Goal: Communication & Community: Share content

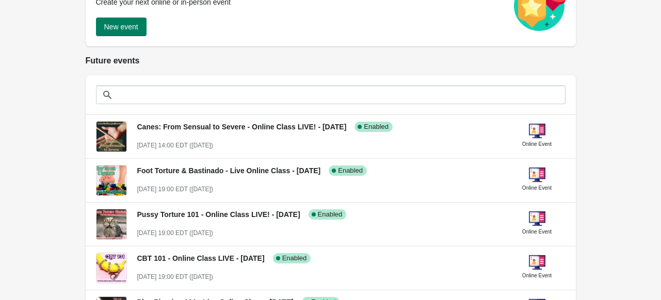
scroll to position [83, 0]
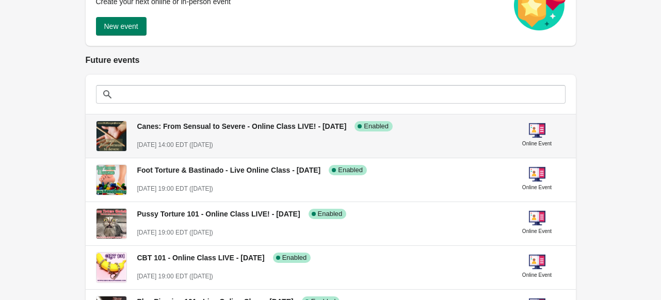
drag, startPoint x: 237, startPoint y: 71, endPoint x: 202, endPoint y: 144, distance: 80.7
click at [202, 144] on span "[DATE] 14:00 EDT ([DATE])" at bounding box center [175, 144] width 76 height 7
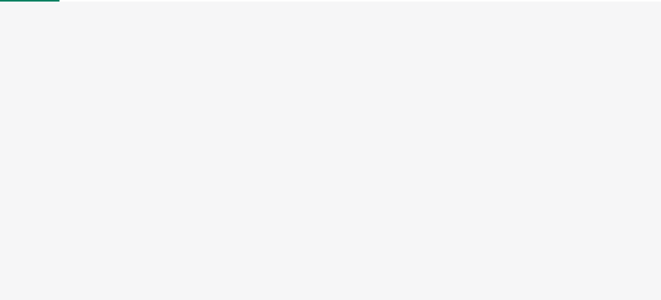
select select "US"
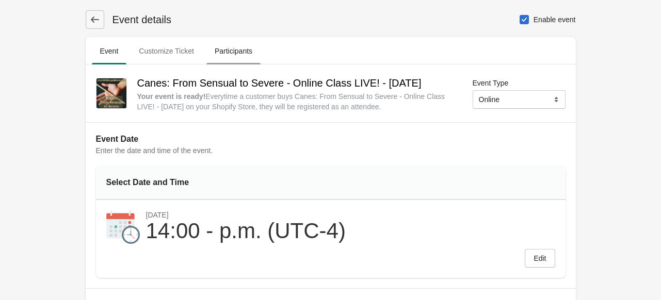
click at [236, 57] on span "Participants" at bounding box center [233, 51] width 54 height 19
select select "US"
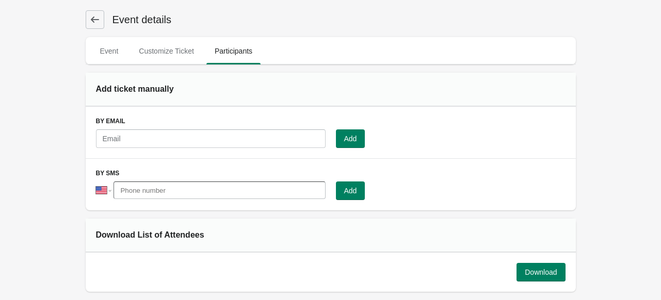
click at [93, 20] on icon at bounding box center [95, 19] width 10 height 10
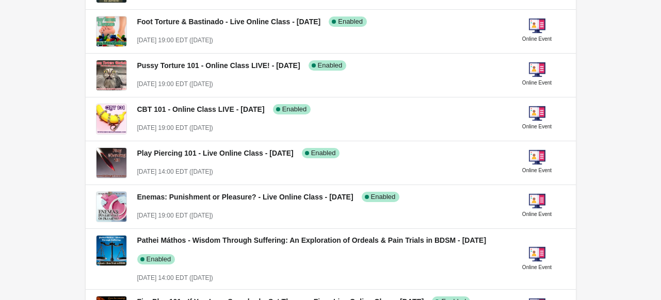
scroll to position [282, 0]
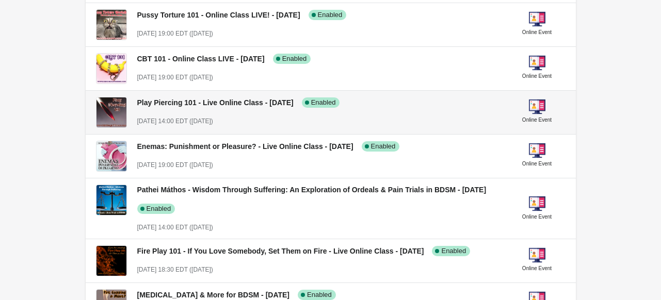
click at [156, 102] on span "Play Piercing 101 - Live Online Class - [DATE]" at bounding box center [215, 103] width 156 height 8
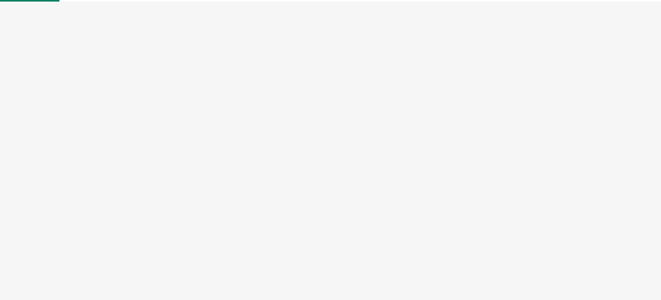
select select "US"
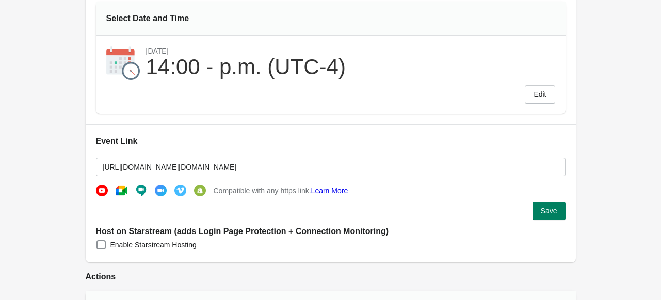
scroll to position [166, 0]
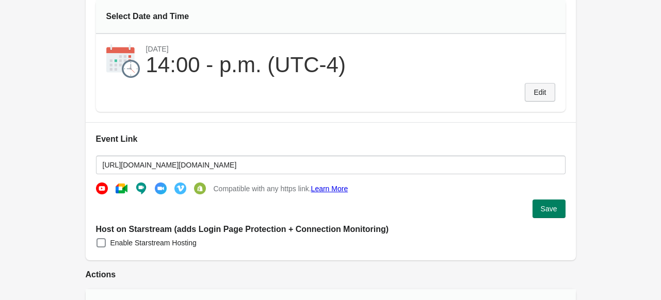
click at [534, 88] on span "Edit" at bounding box center [539, 92] width 12 height 8
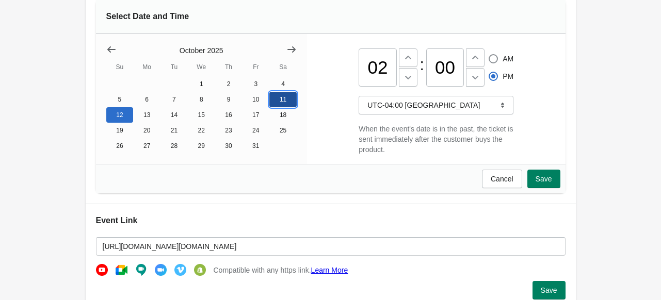
click at [291, 102] on button "11" at bounding box center [282, 99] width 27 height 15
click at [548, 183] on span "Save" at bounding box center [543, 179] width 17 height 8
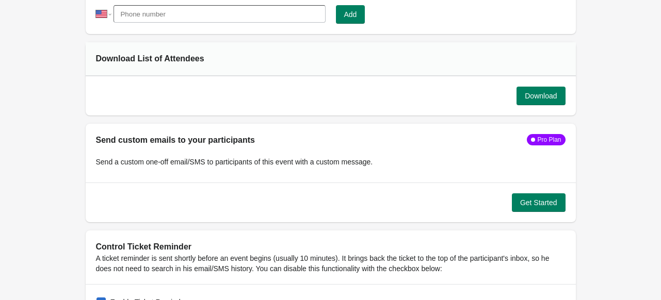
scroll to position [904, 0]
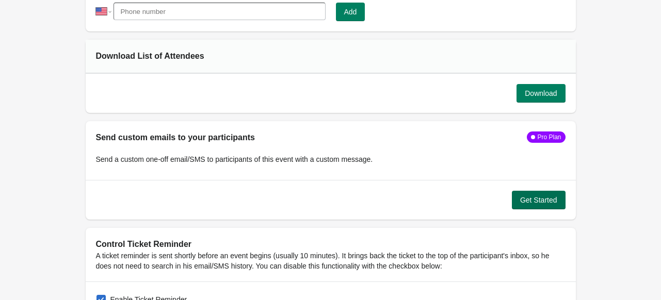
click at [529, 200] on span "Get Started" at bounding box center [538, 200] width 37 height 8
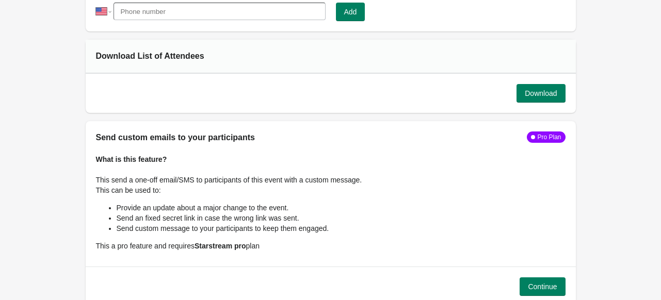
scroll to position [1008, 0]
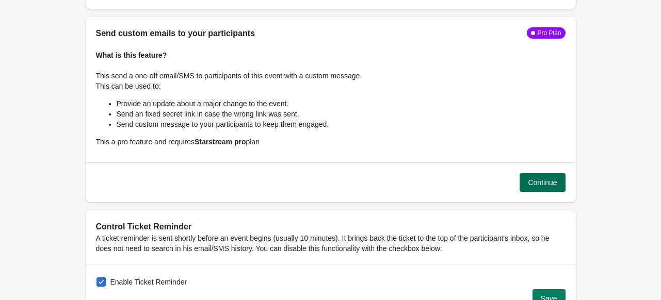
click at [540, 173] on button "Continue" at bounding box center [541, 182] width 45 height 19
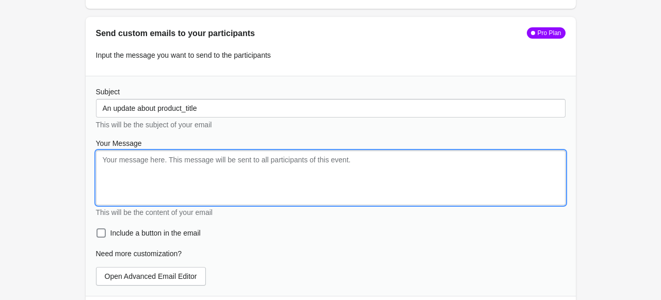
click at [235, 193] on textarea "Your Message" at bounding box center [330, 178] width 469 height 55
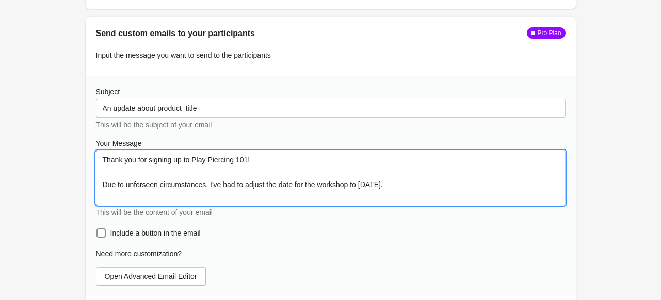
click at [0, 0] on span "unforeseen" at bounding box center [0, 0] width 0 height 0
click at [466, 180] on textarea "Thank you for signing up to Play Piercing 101! Due to unforeseen circumstances,…" at bounding box center [330, 178] width 469 height 55
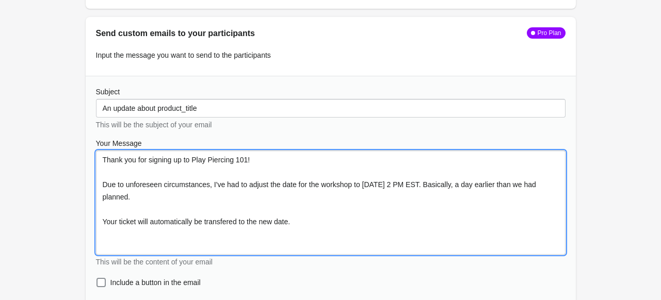
scroll to position [0, 0]
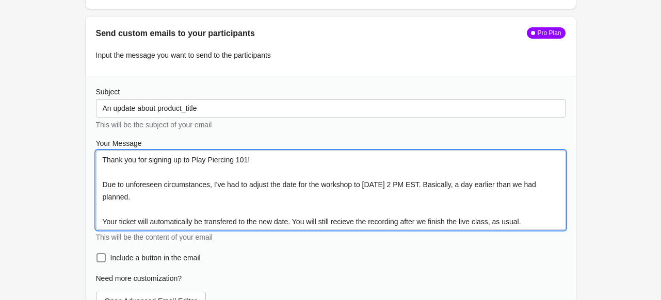
click at [0, 0] on qb-div "Use a different part of speech transferred" at bounding box center [0, 0] width 0 height 0
click at [0, 0] on div "receive" at bounding box center [0, 0] width 0 height 0
click at [527, 217] on textarea "Thank you for signing up to Play Piercing 101! Due to unforeseen circumstances,…" at bounding box center [330, 190] width 469 height 79
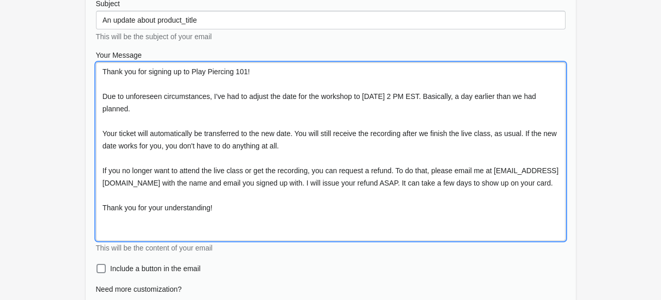
scroll to position [1, 0]
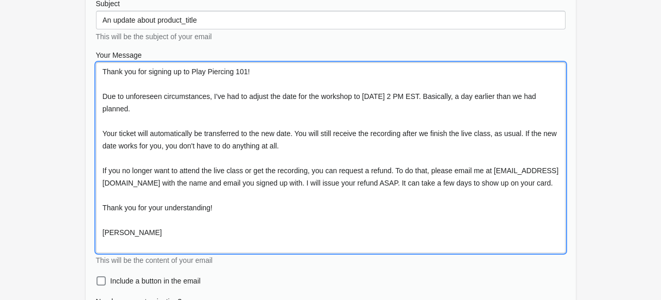
click at [217, 218] on textarea "Thank you for signing up to Play Piercing 101! Due to unforeseen circumstances,…" at bounding box center [330, 157] width 469 height 191
drag, startPoint x: 189, startPoint y: 245, endPoint x: 154, endPoint y: 258, distance: 36.9
click at [154, 258] on div "Your Message Thank you for signing up to Play Piercing 101! Due to unforeseen c…" at bounding box center [330, 158] width 469 height 216
click at [0, 0] on span "understanding;" at bounding box center [0, 0] width 0 height 0
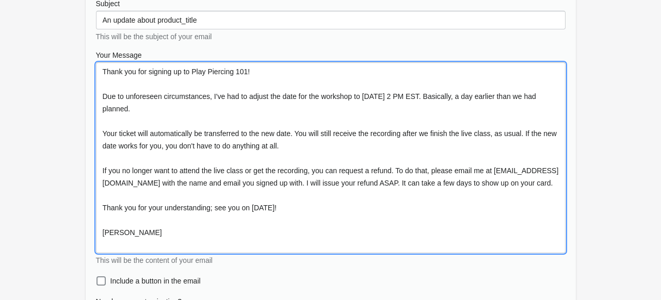
drag, startPoint x: 161, startPoint y: 241, endPoint x: 77, endPoint y: 52, distance: 207.6
type textarea "Thank you for signing up to Play Piercing 101! Due to unforeseen circumstances,…"
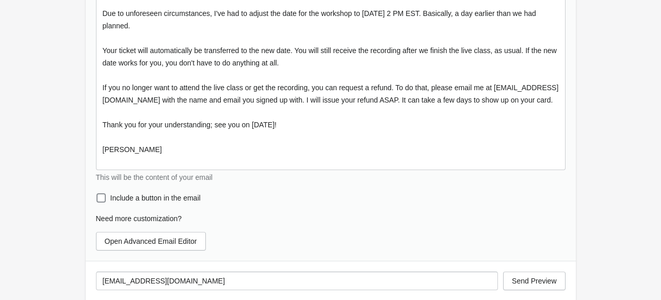
scroll to position [1322, 0]
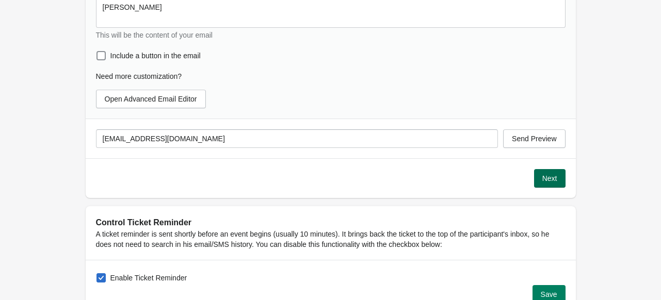
click at [539, 177] on button "Next" at bounding box center [549, 178] width 31 height 19
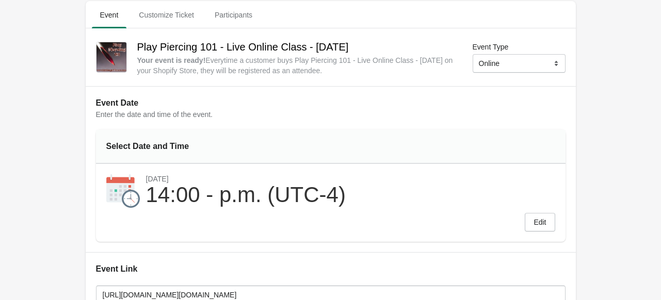
scroll to position [0, 0]
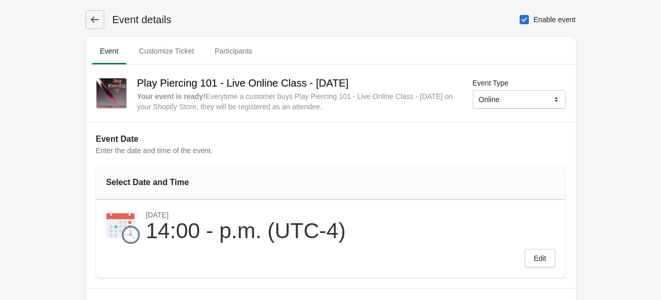
click at [94, 22] on icon at bounding box center [95, 19] width 10 height 10
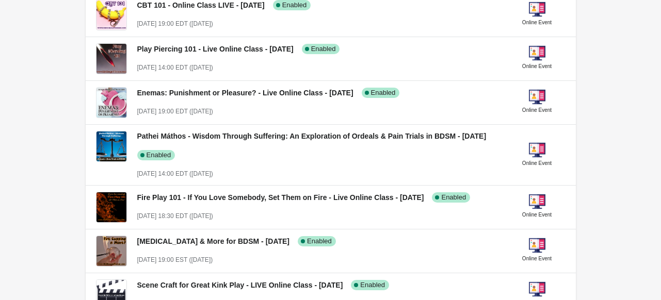
scroll to position [336, 0]
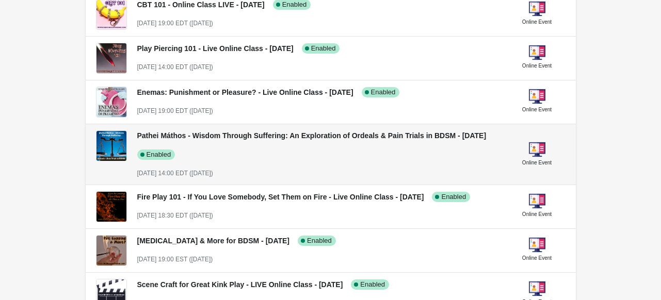
click at [278, 157] on div "Pathei Máthos - Wisdom Through Suffering: An Exploration of Ordeals & Pain Tria…" at bounding box center [314, 141] width 371 height 38
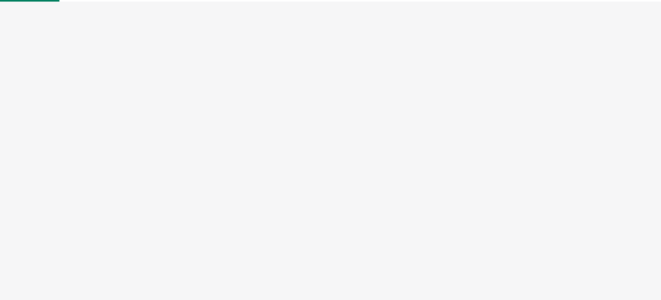
select select "US"
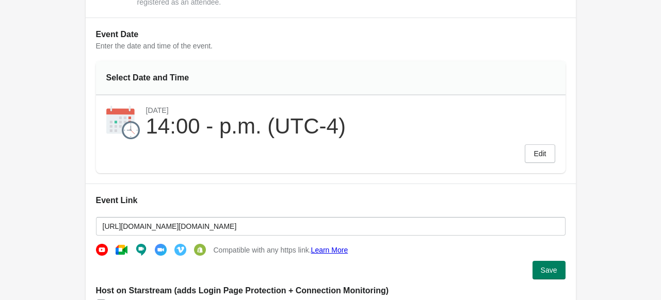
scroll to position [131, 0]
click at [535, 156] on span "Edit" at bounding box center [539, 154] width 12 height 8
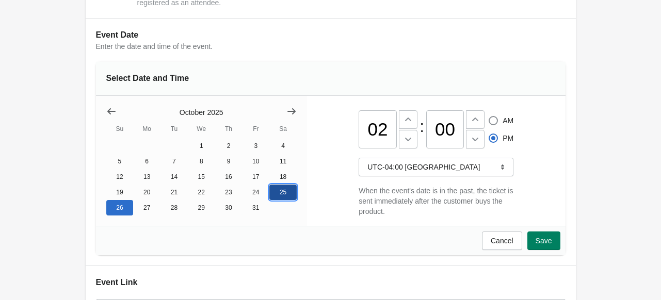
click at [287, 200] on button "25" at bounding box center [282, 192] width 27 height 15
click at [553, 247] on button "Save" at bounding box center [543, 241] width 33 height 19
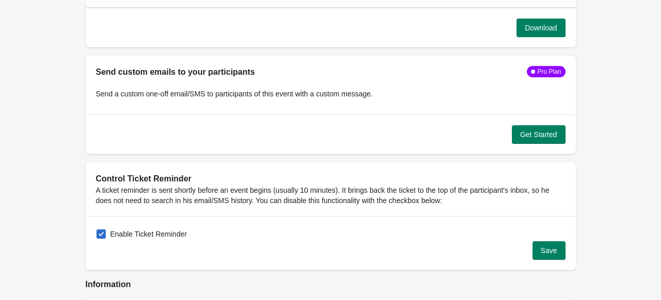
scroll to position [997, 0]
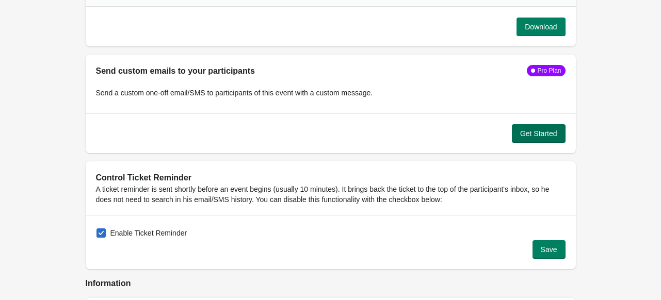
click at [520, 134] on span "Get Started" at bounding box center [538, 133] width 37 height 8
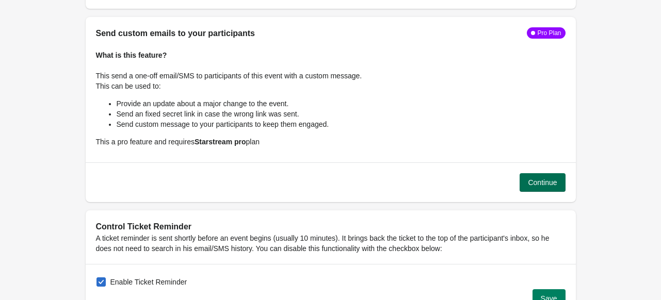
click at [543, 181] on span "Continue" at bounding box center [542, 182] width 29 height 8
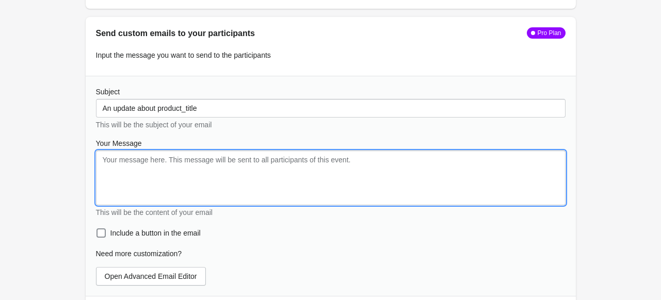
paste textarea "Thank you for signing up to Play Piercing 101! Due to unforeseen circumstances,…"
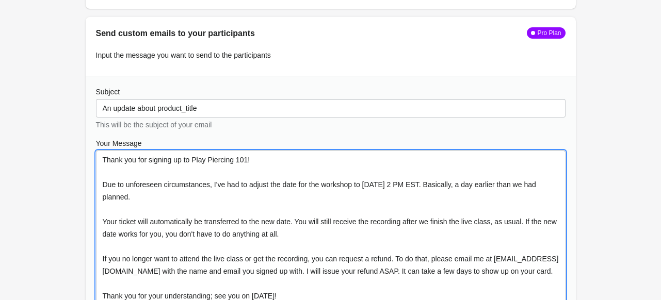
scroll to position [0, 0]
drag, startPoint x: 245, startPoint y: 158, endPoint x: 193, endPoint y: 159, distance: 51.6
click at [193, 159] on textarea "Thank you for signing up to Play Piercing 101! Due to unforeseen circumstances,…" at bounding box center [330, 246] width 469 height 191
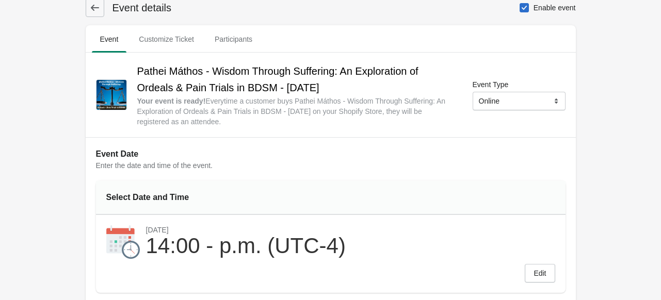
scroll to position [10, 0]
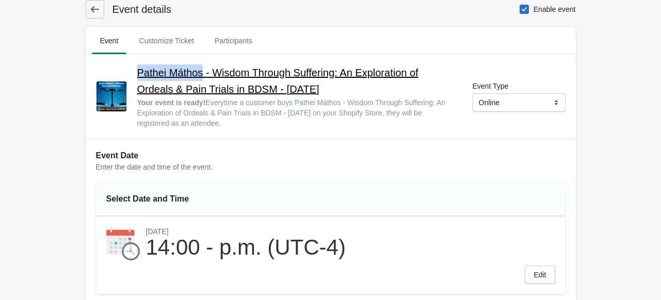
drag, startPoint x: 136, startPoint y: 69, endPoint x: 204, endPoint y: 72, distance: 68.1
click at [204, 72] on h2 "Pathei Máthos - Wisdom Through Suffering: An Exploration of Ordeals & Pain Tria…" at bounding box center [296, 80] width 318 height 33
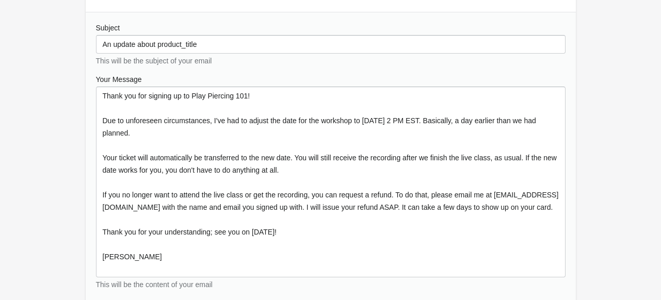
scroll to position [1098, 0]
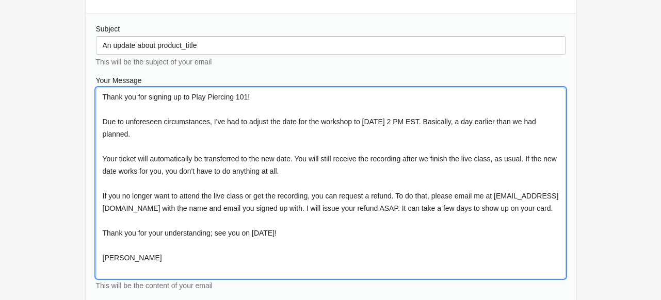
click at [246, 95] on textarea "Thank you for signing up to Play Piercing 101! Due to unforeseen circumstances,…" at bounding box center [330, 183] width 469 height 191
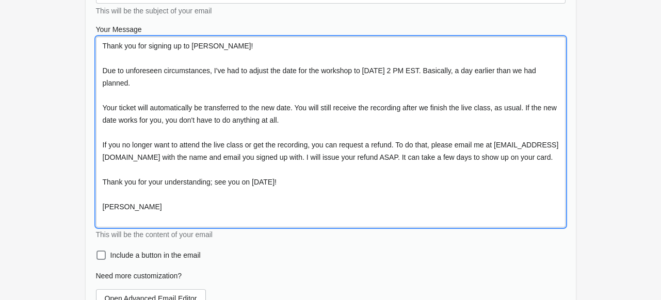
scroll to position [1151, 0]
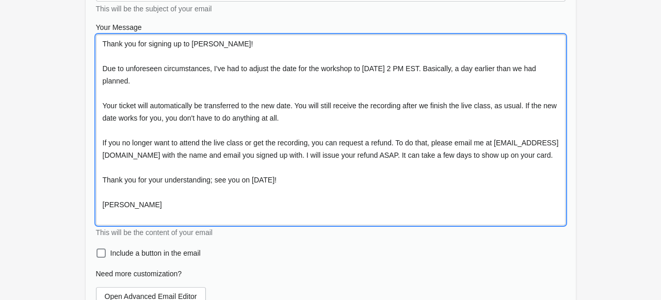
click at [405, 62] on textarea "Thank you for signing up to [PERSON_NAME]! Due to unforeseen circumstances, I'v…" at bounding box center [330, 130] width 469 height 191
click at [425, 68] on textarea "Thank you for signing up to [PERSON_NAME]! Due to unforeseen circumstances, I'v…" at bounding box center [330, 130] width 469 height 191
click at [287, 188] on textarea "Thank you for signing up to [PERSON_NAME]! Due to unforeseen circumstances, I'v…" at bounding box center [330, 130] width 469 height 191
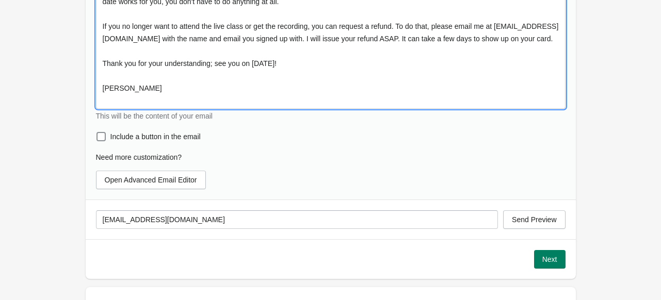
scroll to position [1267, 0]
type textarea "Thank you for signing up to [PERSON_NAME]! Due to unforeseen circumstances, I'v…"
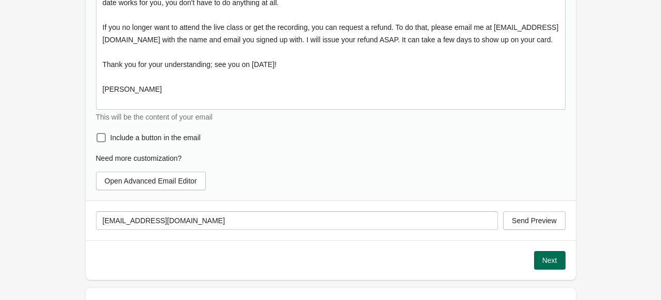
click at [546, 256] on span "Next" at bounding box center [549, 260] width 15 height 8
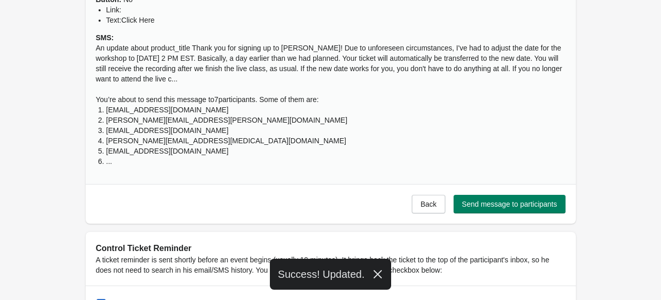
scroll to position [1225, 0]
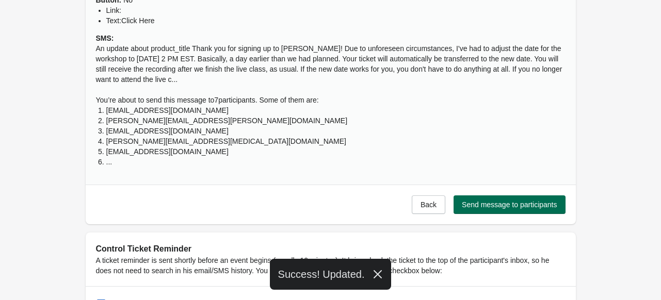
click at [512, 202] on span "Send message to participants" at bounding box center [509, 205] width 95 height 8
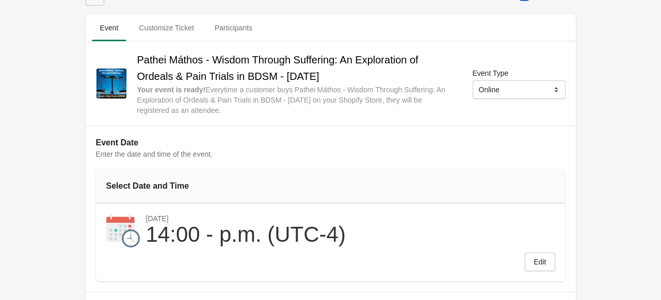
scroll to position [0, 0]
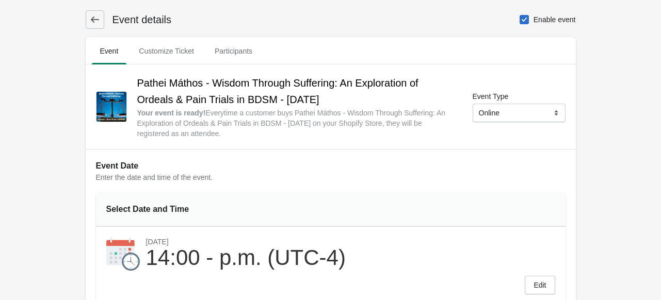
click at [92, 20] on icon at bounding box center [95, 19] width 10 height 10
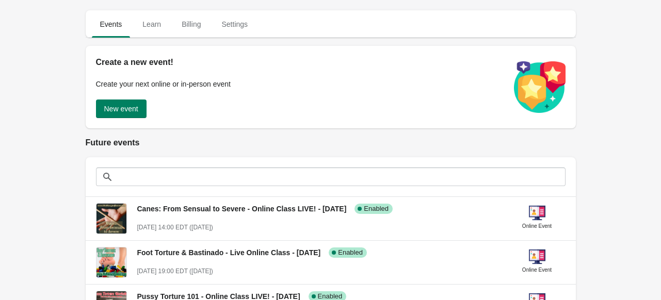
scroll to position [202, 0]
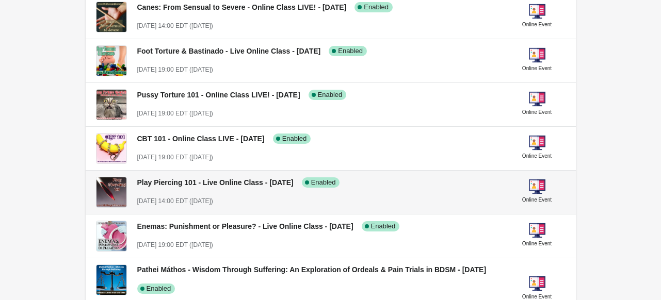
click at [183, 174] on div "Play Piercing 101 - Live Online Class - [DATE] Success Complete Enabled" at bounding box center [314, 178] width 371 height 19
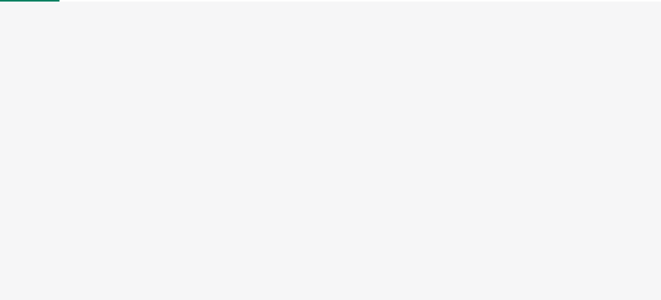
select select "US"
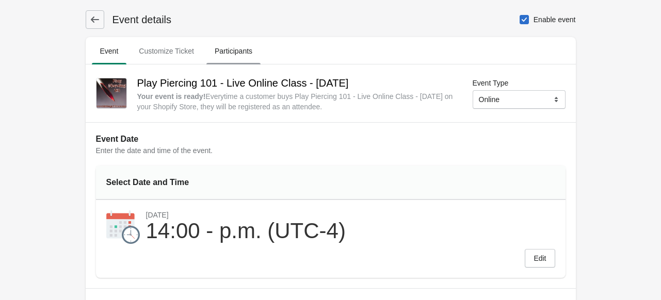
click at [220, 54] on span "Participants" at bounding box center [233, 51] width 54 height 19
select select "US"
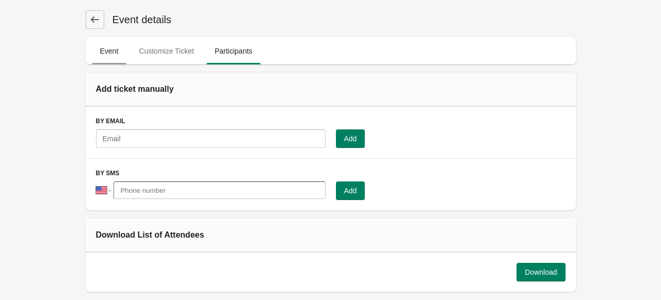
click at [107, 43] on span "Event" at bounding box center [109, 51] width 35 height 19
select select "US"
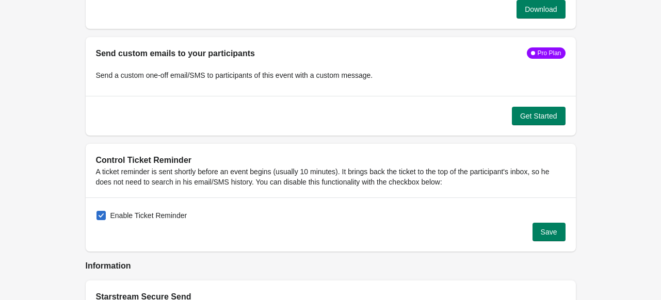
scroll to position [988, 0]
click at [540, 115] on span "Get Started" at bounding box center [538, 116] width 37 height 8
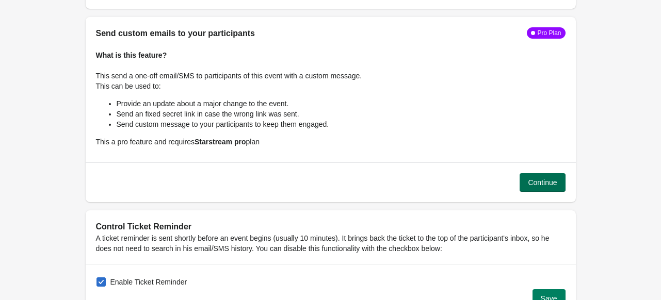
click at [538, 181] on span "Continue" at bounding box center [542, 182] width 29 height 8
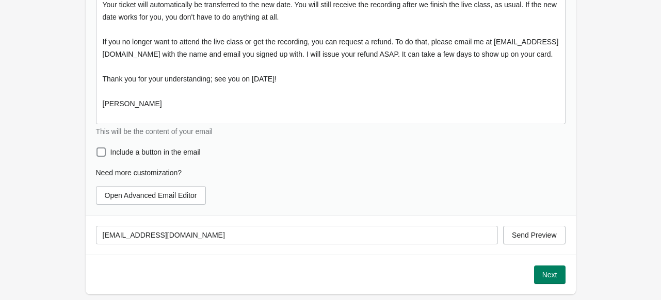
scroll to position [1225, 0]
click at [556, 271] on span "Next" at bounding box center [549, 275] width 15 height 8
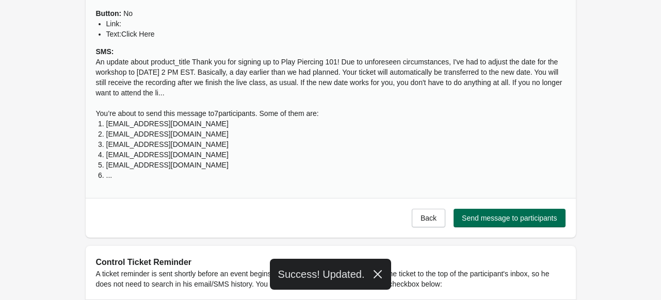
scroll to position [1185, 0]
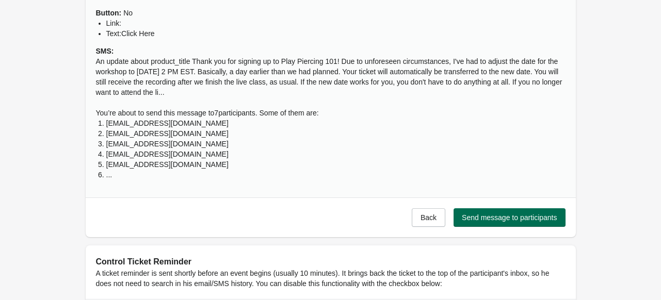
click at [509, 216] on span "Send message to participants" at bounding box center [509, 218] width 95 height 8
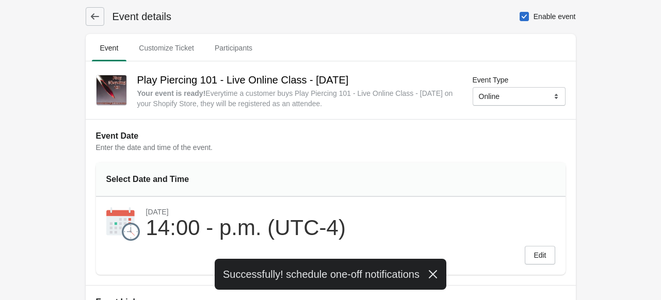
scroll to position [0, 0]
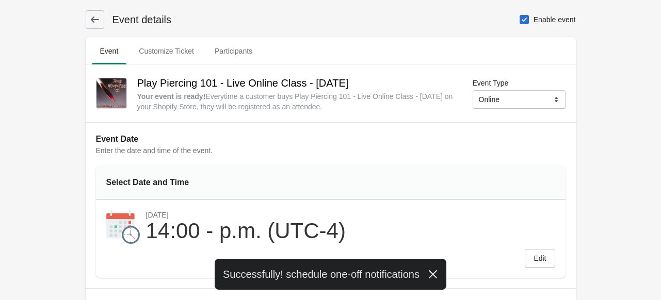
click at [96, 22] on icon at bounding box center [95, 19] width 10 height 10
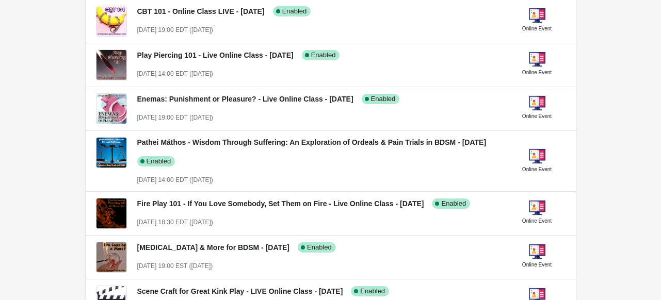
scroll to position [330, 0]
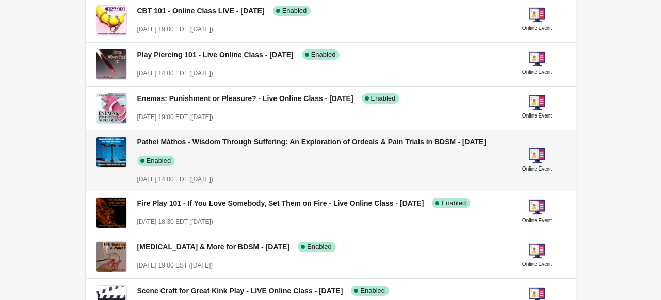
click at [224, 159] on div "Pathei Máthos - Wisdom Through Suffering: An Exploration of Ordeals & Pain Tria…" at bounding box center [314, 147] width 371 height 38
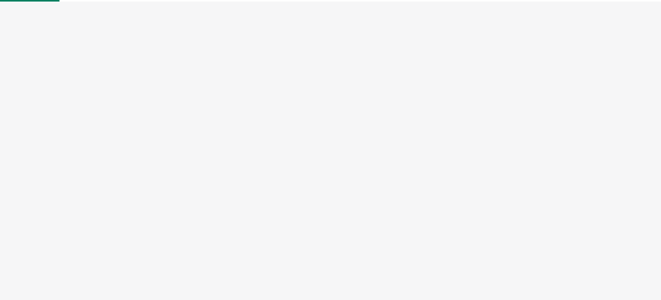
select select "US"
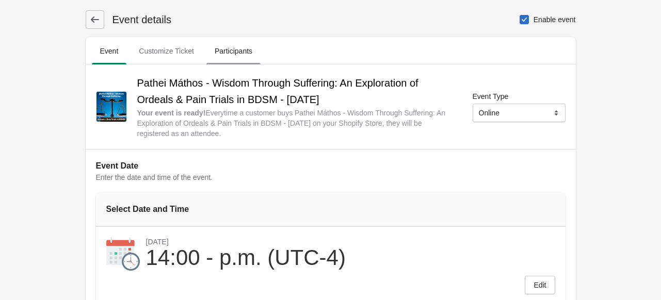
click at [243, 45] on span "Participants" at bounding box center [233, 51] width 54 height 19
select select "US"
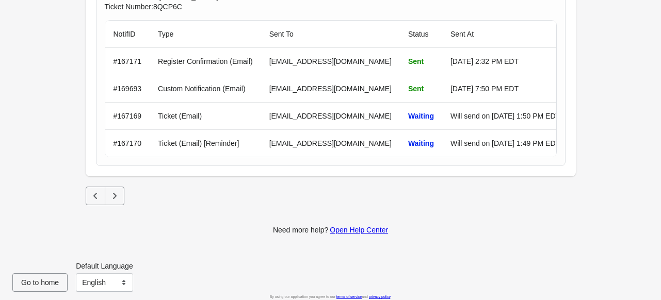
scroll to position [1795, 0]
